Goal: Transaction & Acquisition: Purchase product/service

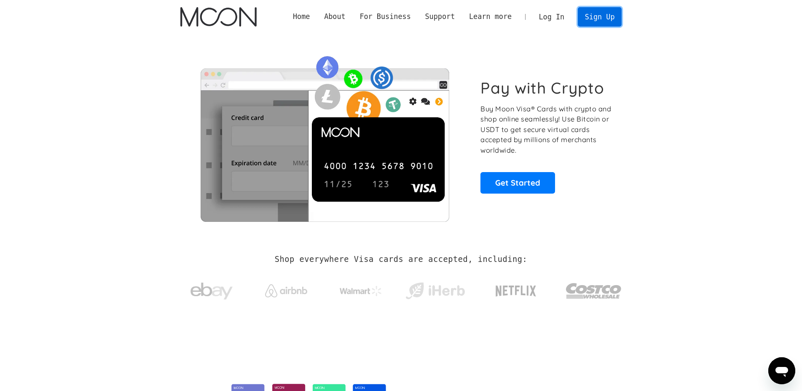
click at [590, 16] on link "Sign Up" at bounding box center [600, 16] width 44 height 19
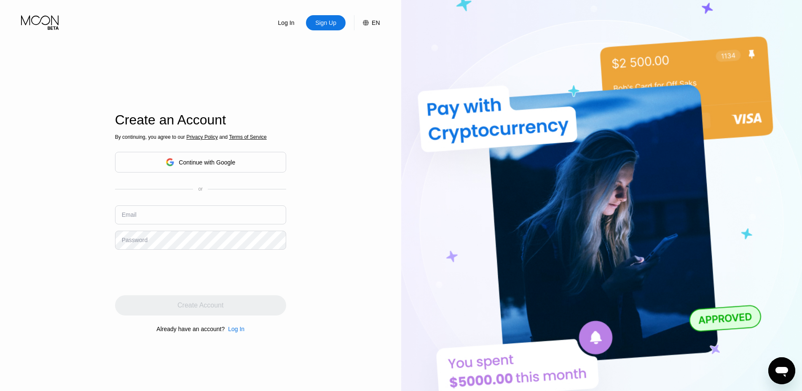
click at [148, 217] on input "text" at bounding box center [200, 214] width 171 height 19
paste input "[EMAIL_ADDRESS][DOMAIN_NAME]"
type input "[EMAIL_ADDRESS][DOMAIN_NAME]"
click at [136, 241] on div "Password" at bounding box center [135, 239] width 26 height 7
click at [131, 239] on div "Password" at bounding box center [135, 239] width 26 height 7
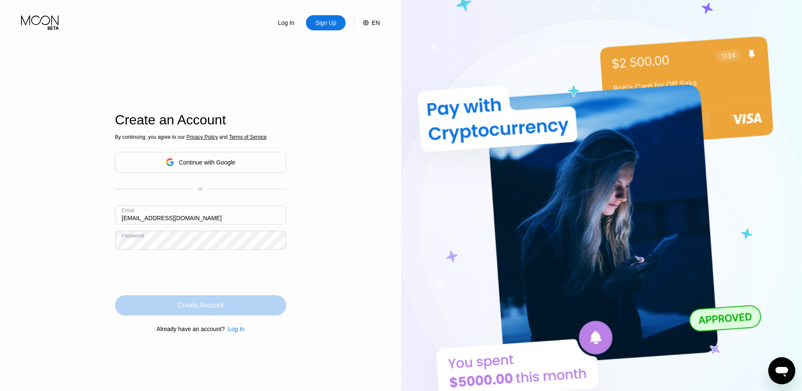
click at [201, 304] on div "Create Account" at bounding box center [200, 305] width 46 height 8
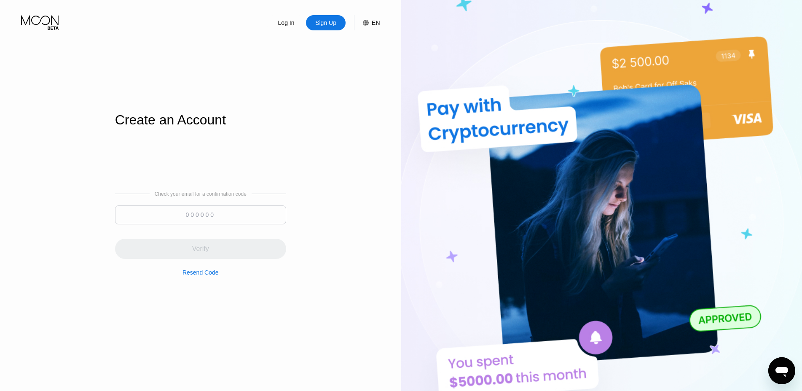
click at [190, 216] on input at bounding box center [200, 214] width 171 height 19
paste input "654644"
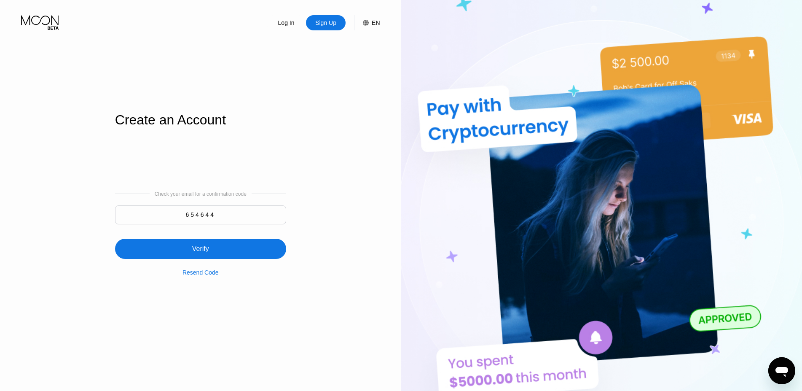
type input "654644"
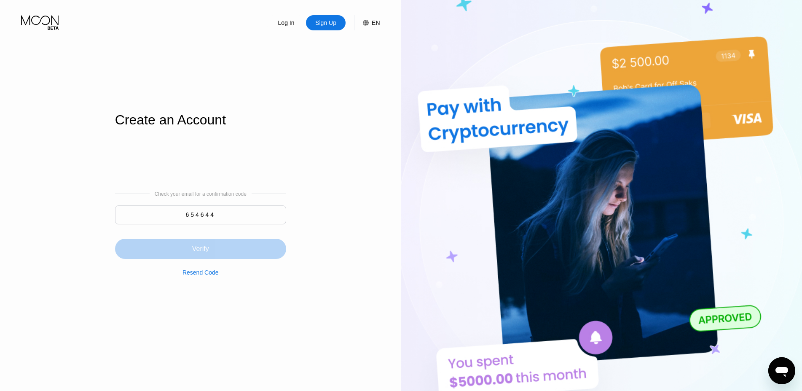
click at [206, 245] on div "Verify" at bounding box center [200, 248] width 17 height 8
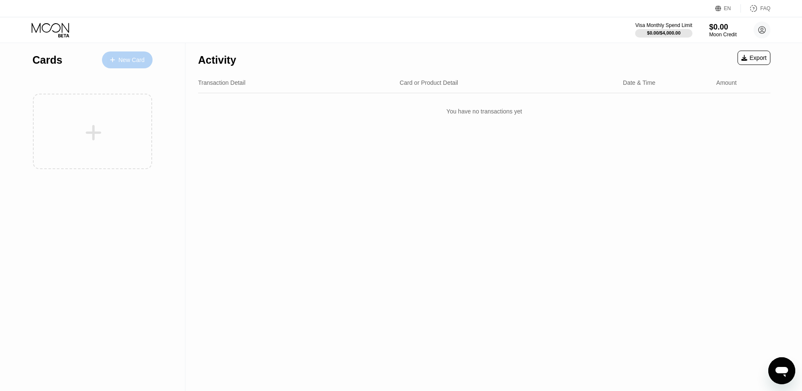
click at [143, 63] on div "New Card" at bounding box center [131, 59] width 26 height 7
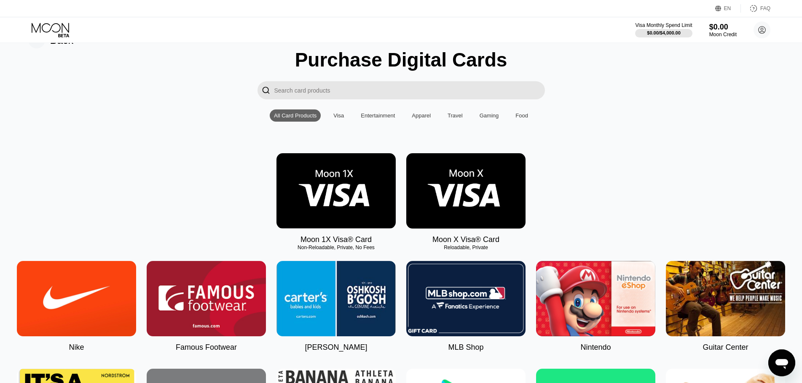
scroll to position [43, 0]
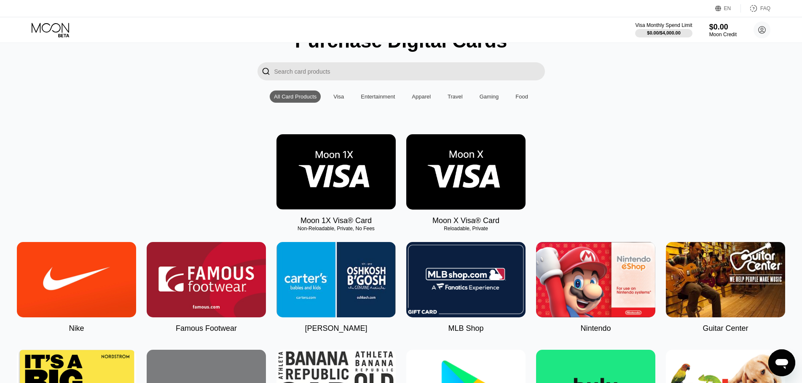
click at [422, 169] on img at bounding box center [465, 171] width 119 height 75
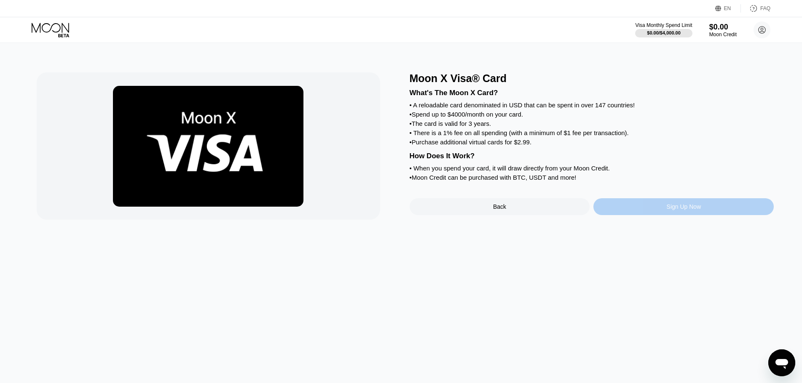
click at [641, 215] on div "Sign Up Now" at bounding box center [683, 206] width 180 height 17
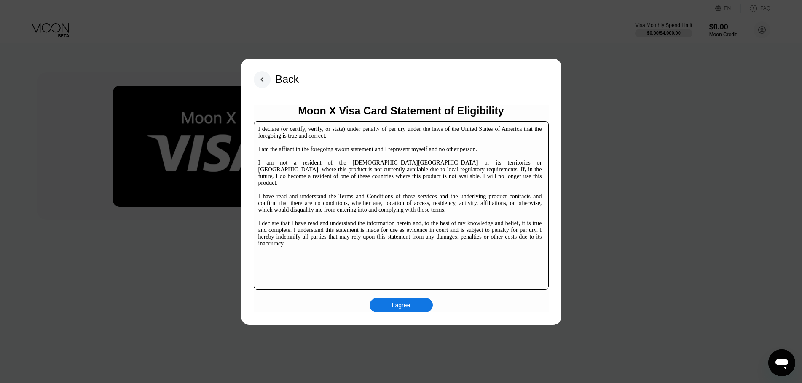
click at [390, 296] on div "Moon X Visa Card Statement of Eligibility I declare (or certify, verify, or sta…" at bounding box center [401, 209] width 295 height 208
click at [392, 303] on div "I agree" at bounding box center [401, 306] width 19 height 8
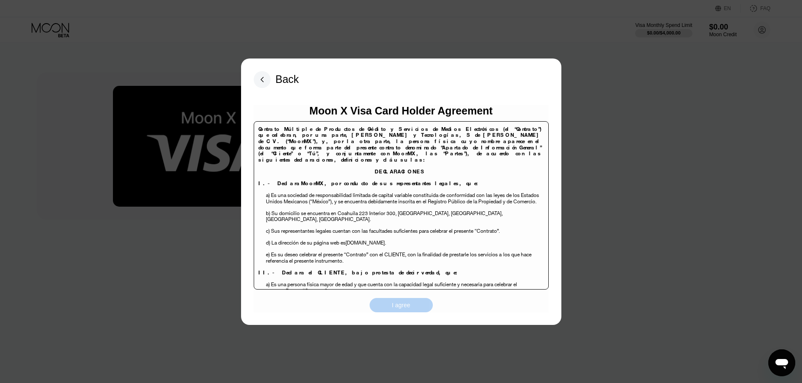
click at [406, 301] on div "I agree" at bounding box center [401, 305] width 63 height 14
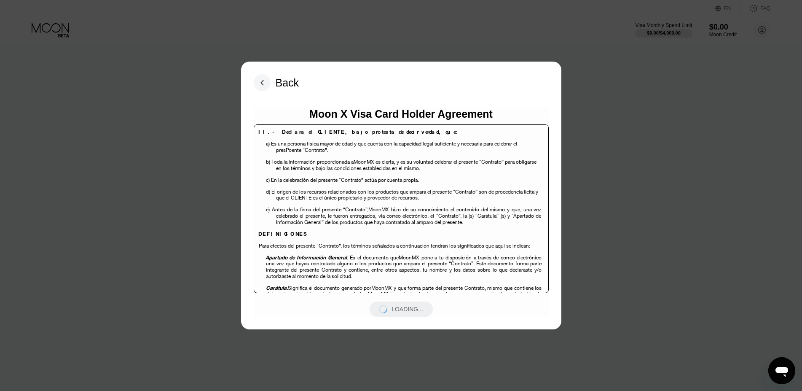
scroll to position [152, 0]
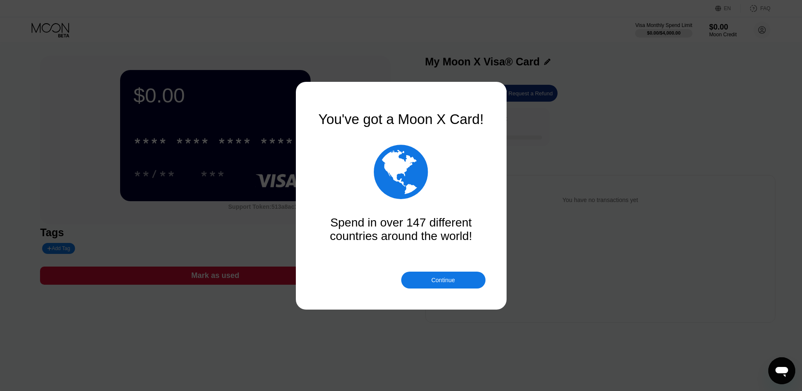
click at [461, 281] on div "Continue" at bounding box center [443, 279] width 84 height 17
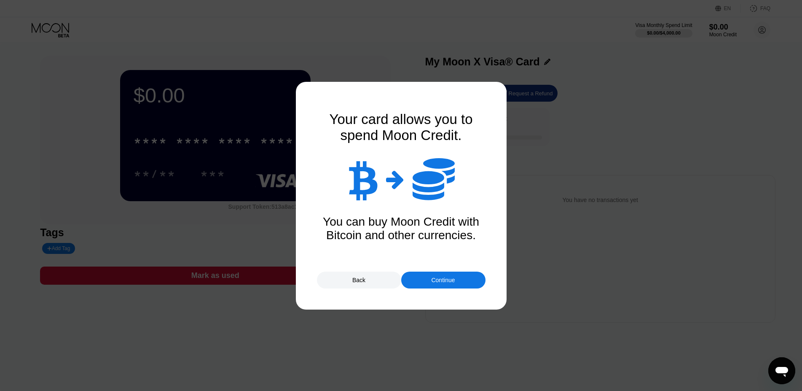
click at [451, 280] on div "Continue" at bounding box center [443, 279] width 24 height 7
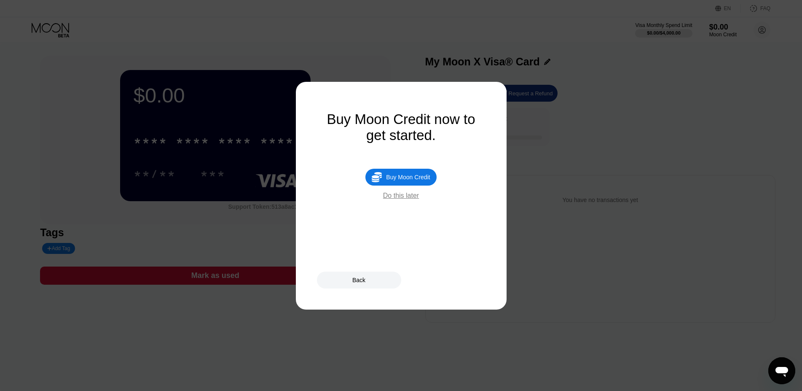
click at [407, 199] on div "Do this later" at bounding box center [401, 196] width 36 height 8
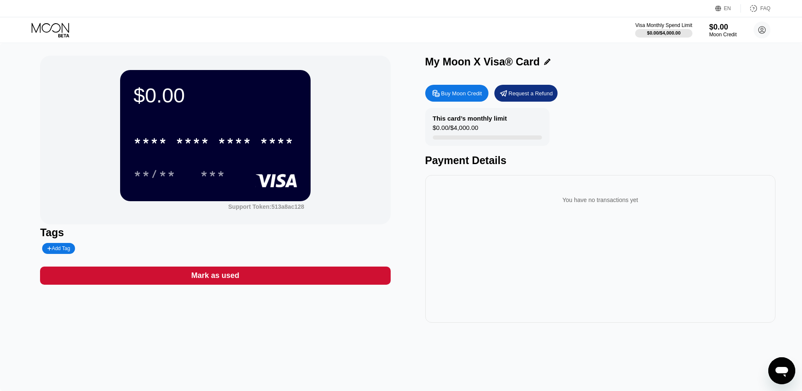
click at [268, 157] on div "* * * * * * * * * * * * **** **/** ***" at bounding box center [215, 149] width 163 height 50
click at [208, 182] on div "***" at bounding box center [212, 174] width 25 height 13
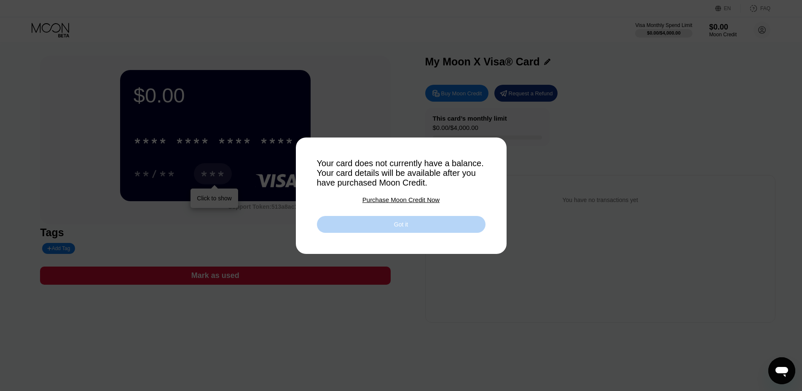
click at [411, 225] on div "Got it" at bounding box center [401, 224] width 169 height 17
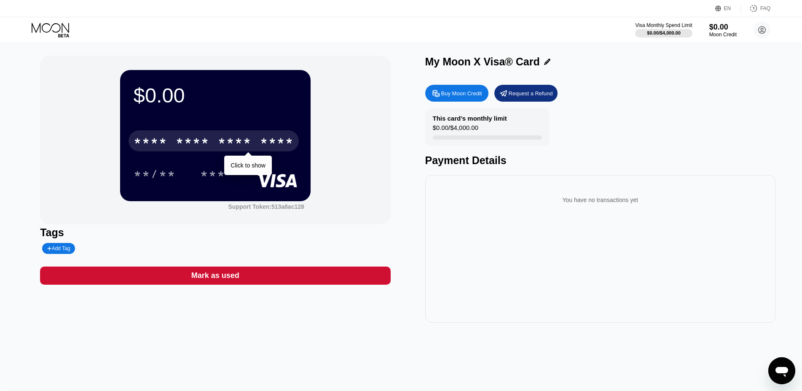
click at [165, 140] on div "* * * *" at bounding box center [151, 141] width 34 height 13
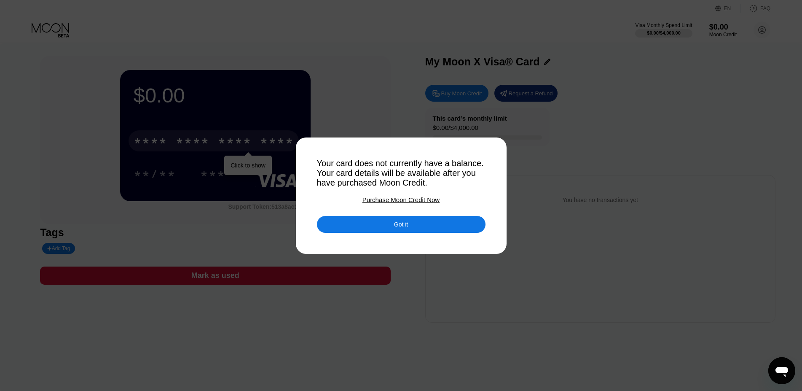
click at [370, 236] on div at bounding box center [404, 195] width 809 height 391
click at [374, 233] on div "Got it" at bounding box center [401, 224] width 169 height 17
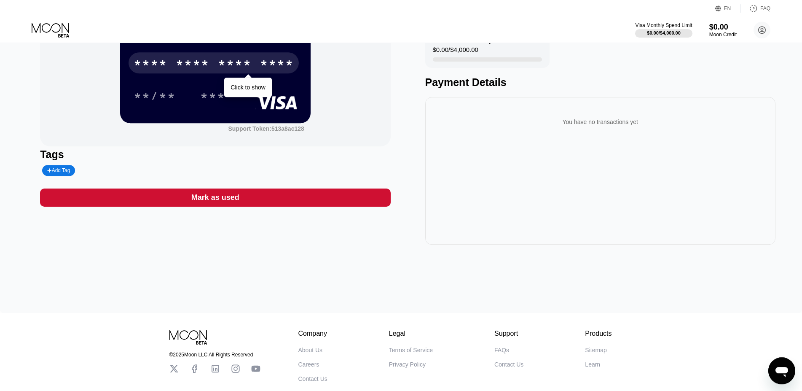
scroll to position [129, 0]
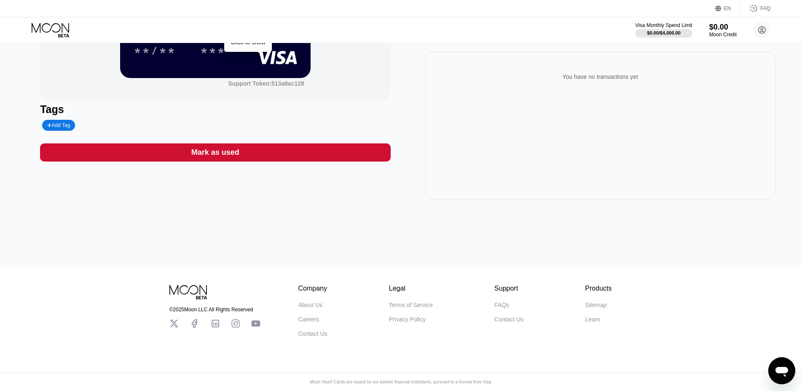
click at [247, 158] on div "Mark as used" at bounding box center [215, 152] width 350 height 18
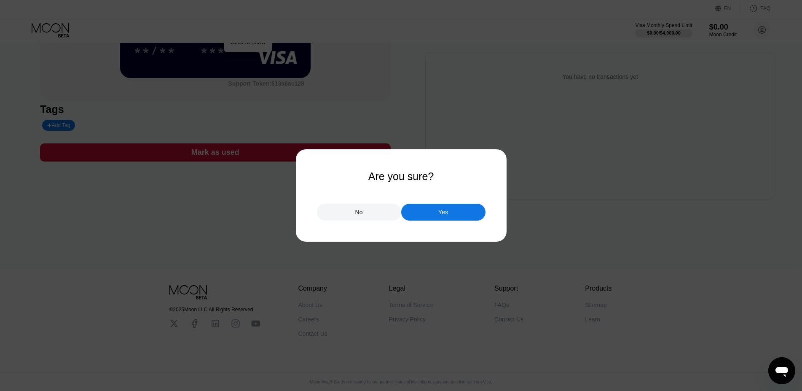
click at [452, 218] on div "Yes" at bounding box center [443, 212] width 84 height 17
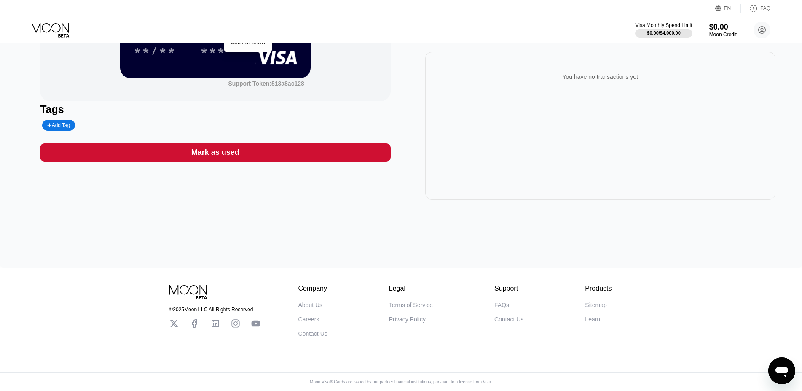
scroll to position [21, 0]
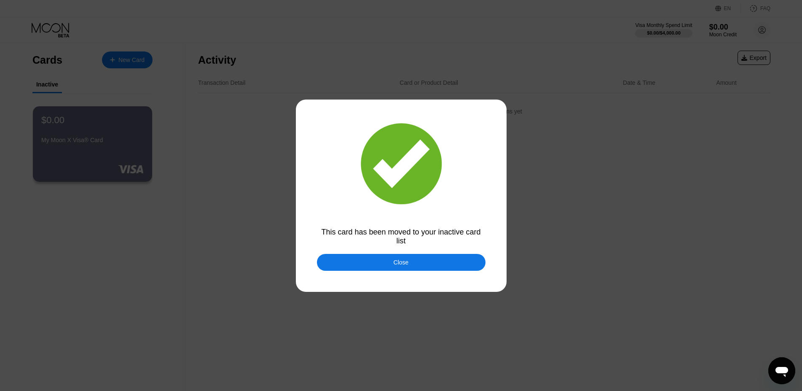
click at [416, 260] on div "Close" at bounding box center [401, 262] width 169 height 17
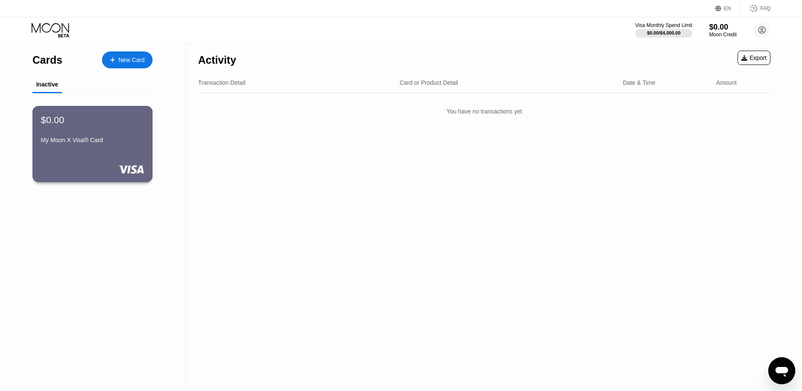
click at [112, 147] on div "My Moon X Visa® Card" at bounding box center [92, 142] width 103 height 10
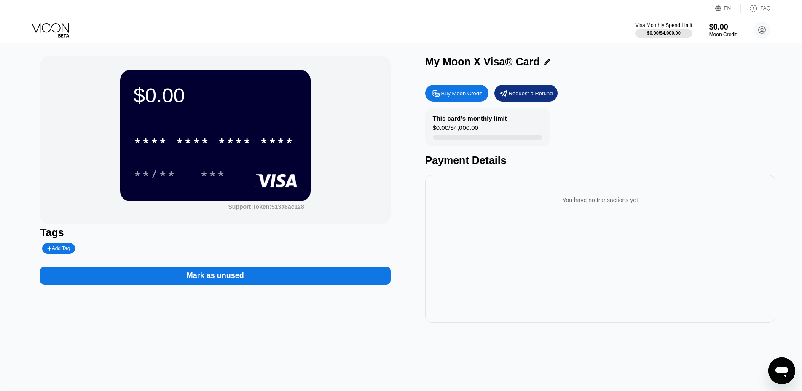
click at [217, 280] on div "Mark as unused" at bounding box center [215, 276] width 57 height 10
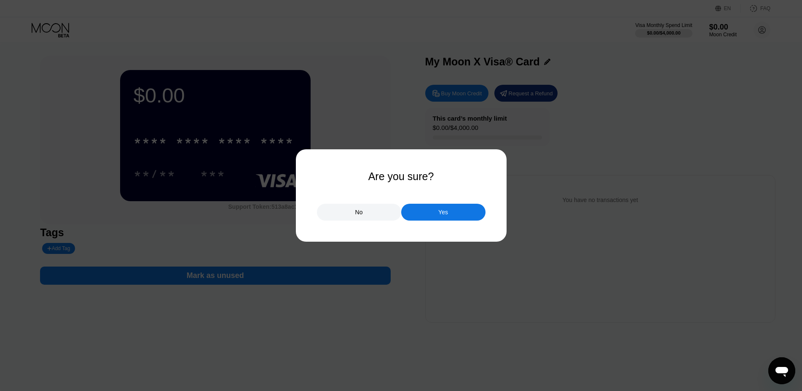
click at [459, 214] on div "Yes" at bounding box center [443, 212] width 84 height 17
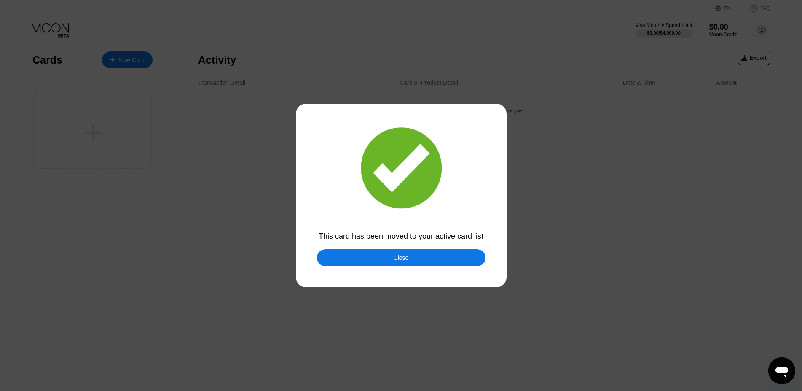
click at [390, 257] on div "Close" at bounding box center [401, 257] width 169 height 17
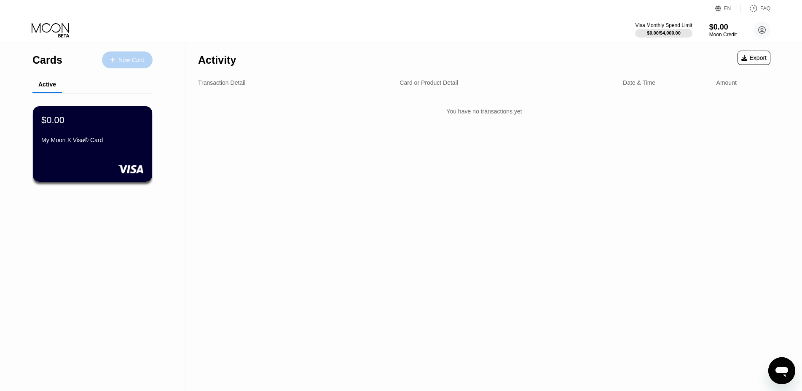
click at [135, 59] on div "New Card" at bounding box center [131, 59] width 26 height 7
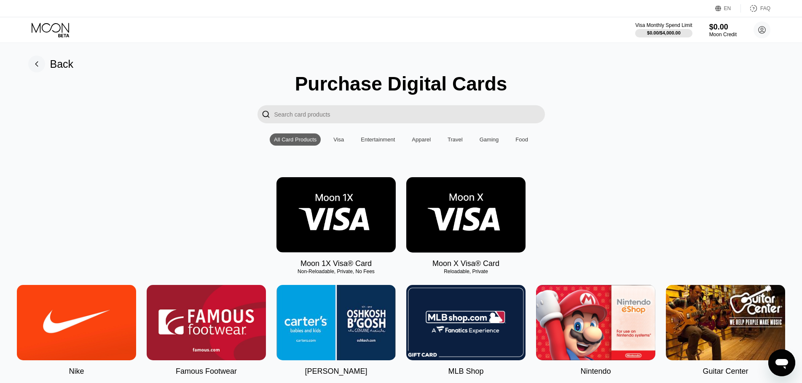
click at [355, 224] on img at bounding box center [335, 214] width 119 height 75
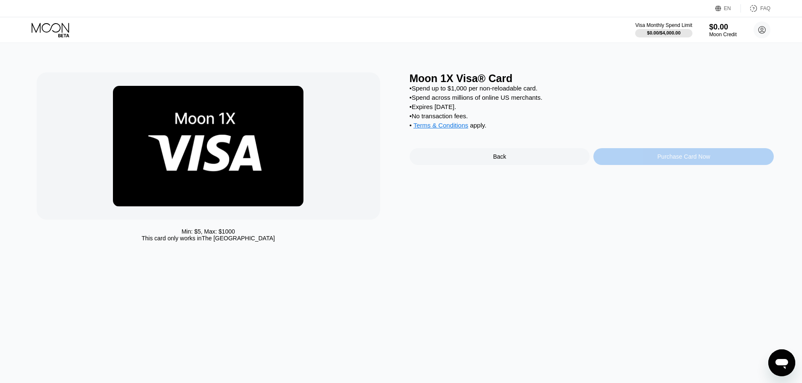
click at [671, 165] on div "Purchase Card Now" at bounding box center [683, 156] width 180 height 17
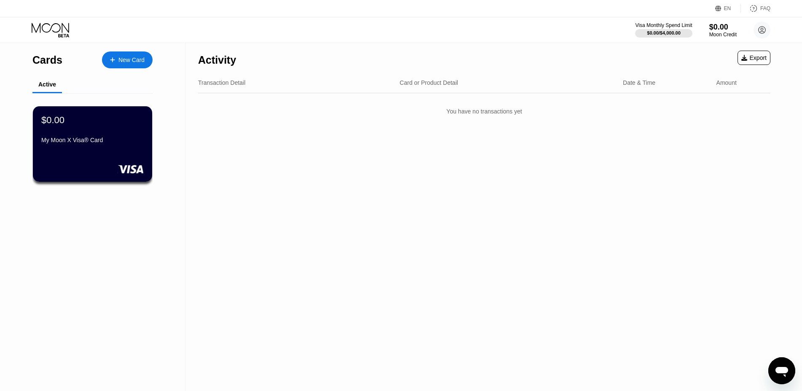
click at [56, 29] on icon at bounding box center [51, 30] width 39 height 15
click at [143, 62] on div "New Card" at bounding box center [131, 59] width 26 height 7
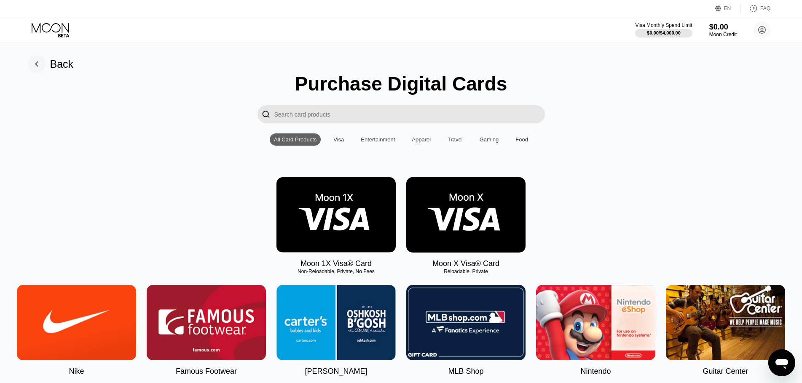
click at [343, 142] on div "Visa" at bounding box center [338, 140] width 11 height 6
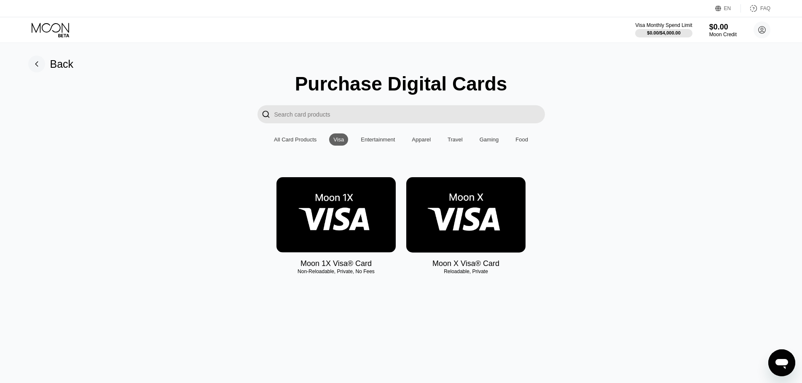
click at [498, 145] on div "Gaming" at bounding box center [489, 140] width 28 height 12
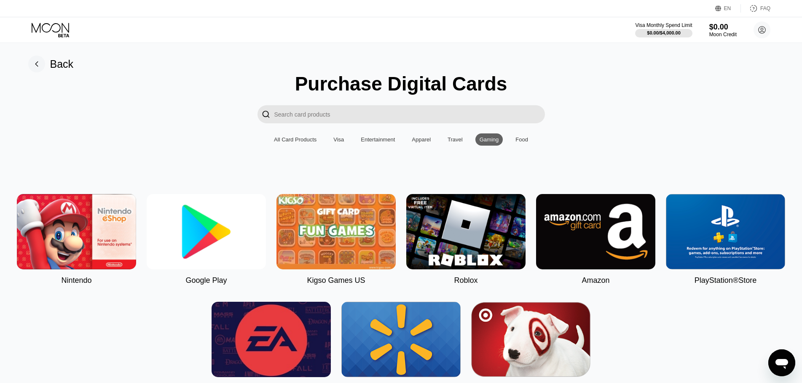
click at [525, 143] on div "Food" at bounding box center [521, 140] width 13 height 6
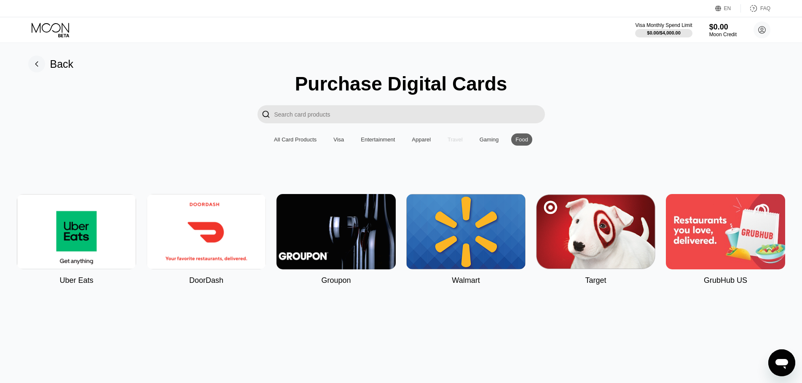
click at [458, 143] on div "Travel" at bounding box center [455, 140] width 15 height 6
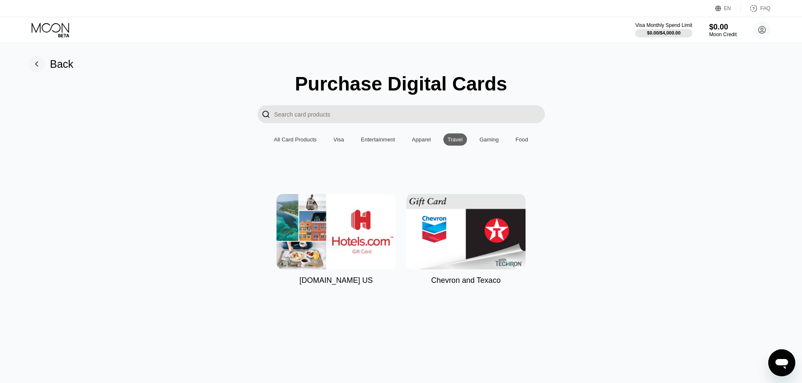
click at [406, 139] on div "All Card Products Visa Entertainment Apparel Travel Gaming Food" at bounding box center [401, 140] width 263 height 12
click at [421, 143] on div "Apparel" at bounding box center [421, 140] width 19 height 6
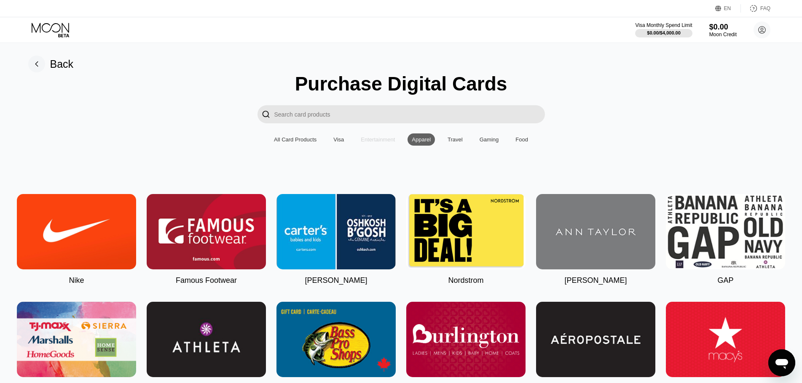
click at [378, 139] on div "Entertainment" at bounding box center [377, 140] width 43 height 12
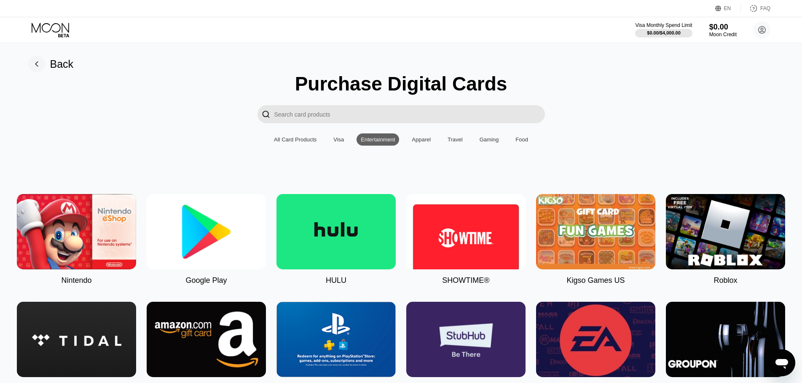
click at [333, 141] on div "Visa" at bounding box center [338, 140] width 19 height 12
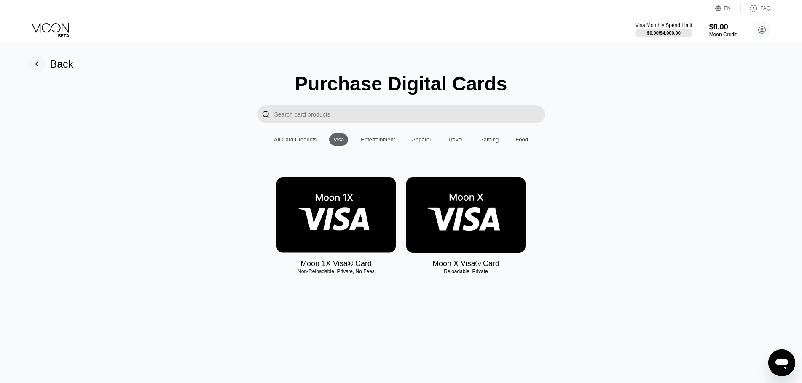
click at [369, 141] on div "Entertainment" at bounding box center [378, 140] width 34 height 6
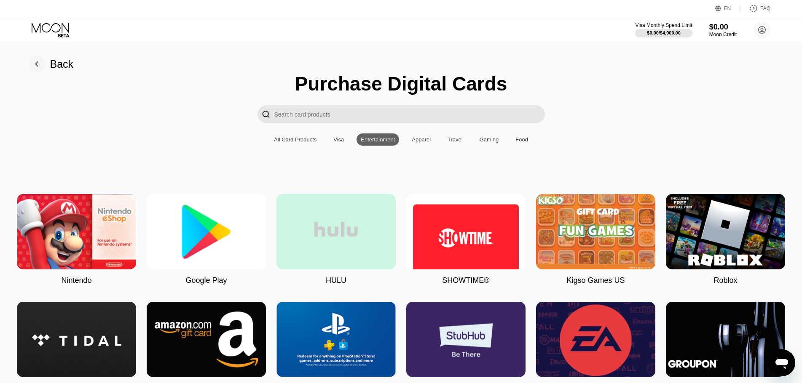
click at [336, 230] on img at bounding box center [335, 231] width 119 height 75
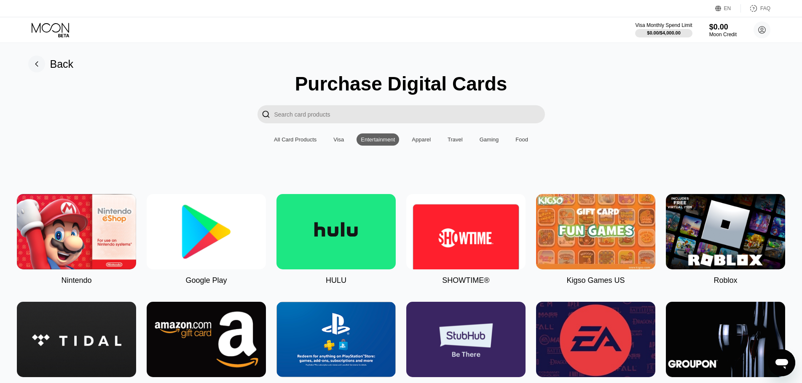
click at [336, 142] on div "Visa" at bounding box center [338, 140] width 11 height 6
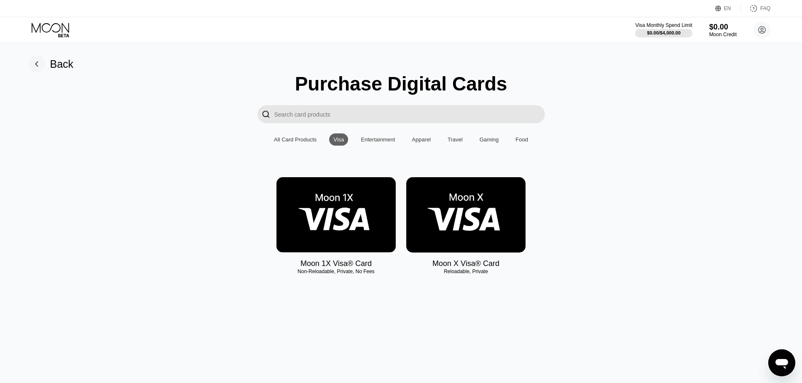
click at [467, 201] on img at bounding box center [465, 214] width 119 height 75
